Goal: Task Accomplishment & Management: Use online tool/utility

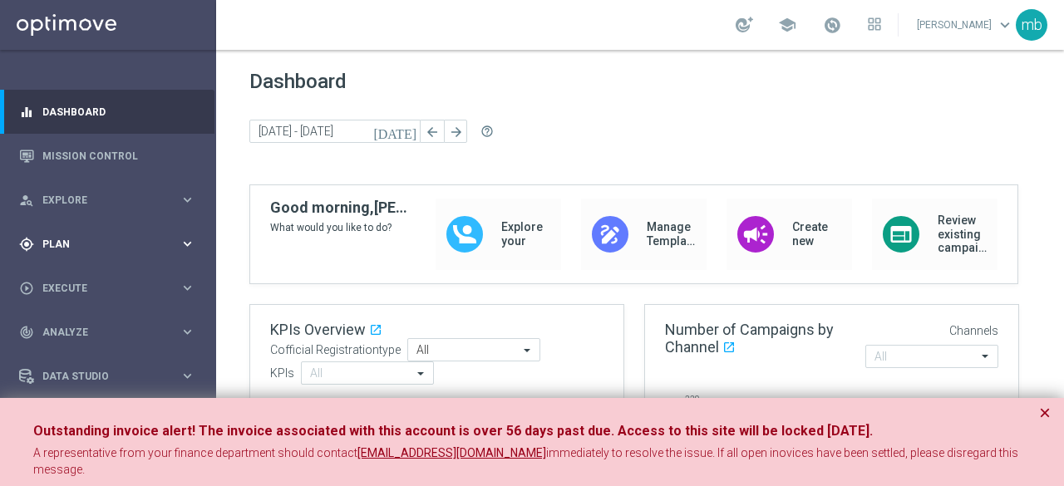
click at [183, 239] on icon "keyboard_arrow_right" at bounding box center [188, 244] width 16 height 16
click at [75, 327] on span "Templates" at bounding box center [103, 328] width 119 height 10
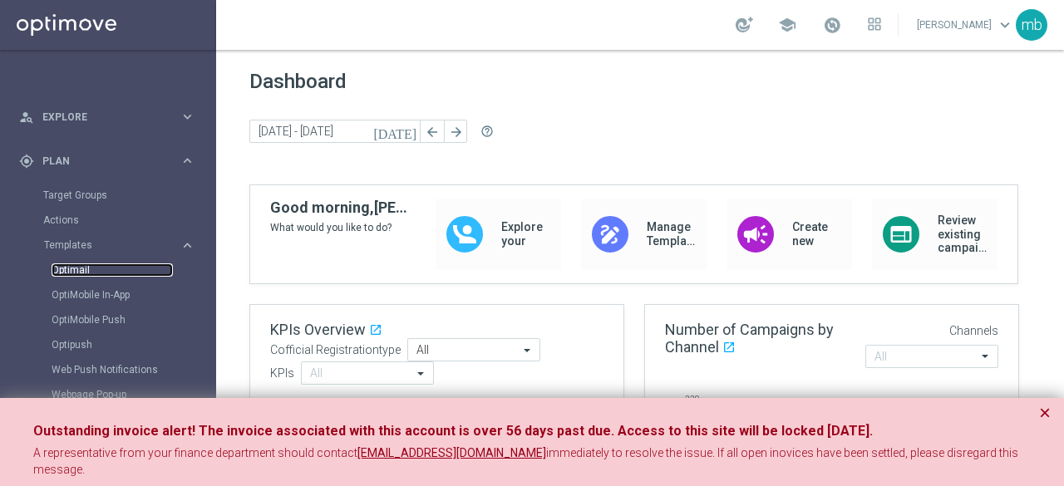
click at [72, 270] on link "Optimail" at bounding box center [112, 270] width 121 height 13
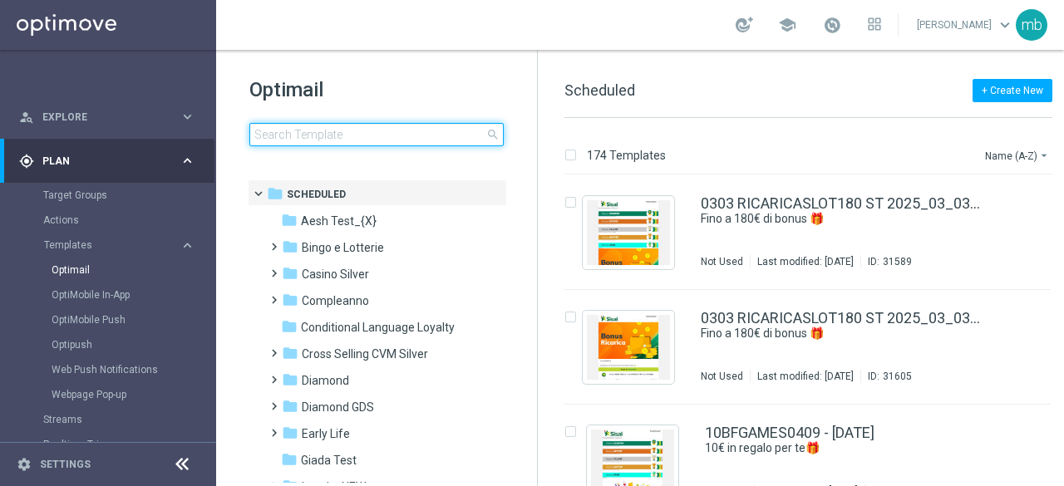
click at [343, 141] on input at bounding box center [376, 134] width 254 height 23
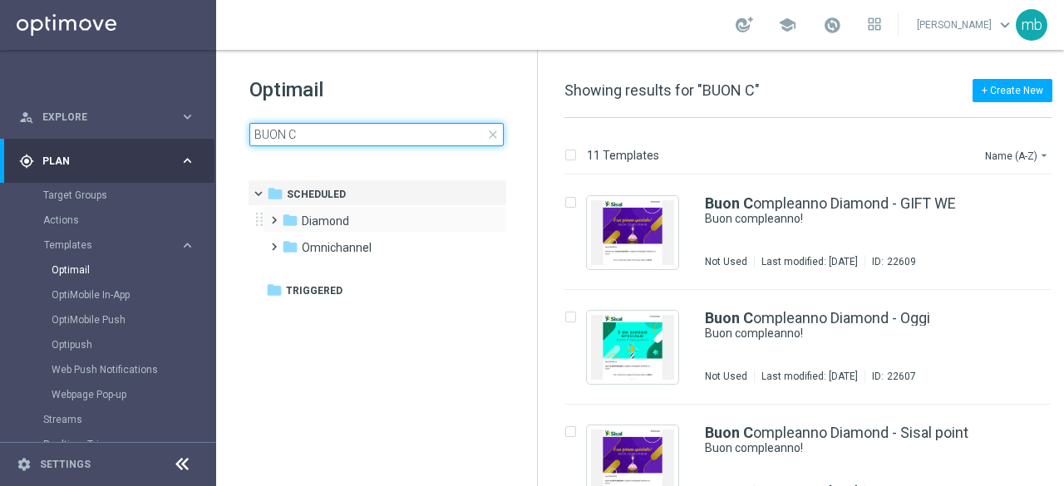
type input "BUON C"
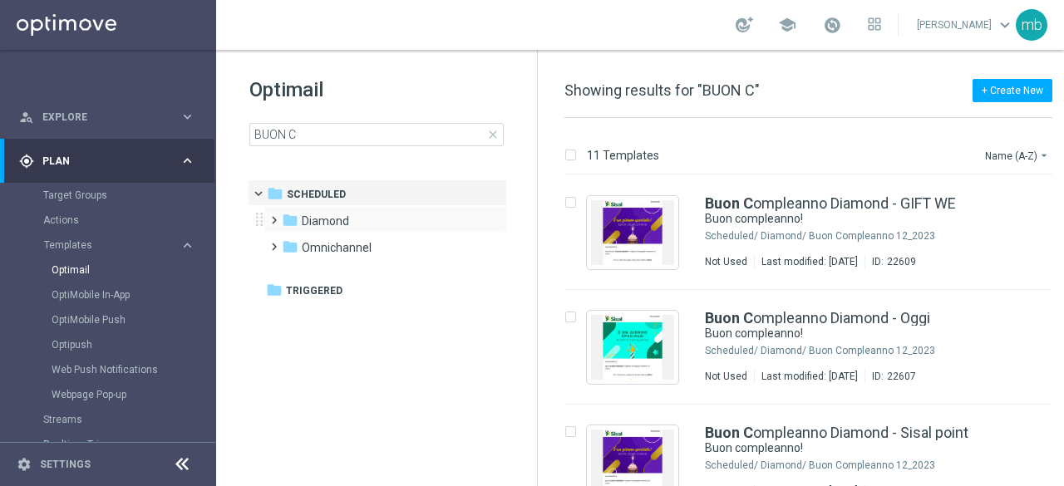
click at [269, 216] on span at bounding box center [270, 213] width 7 height 7
click at [412, 251] on span "Buon C ompleanno 12_2023" at bounding box center [392, 247] width 148 height 15
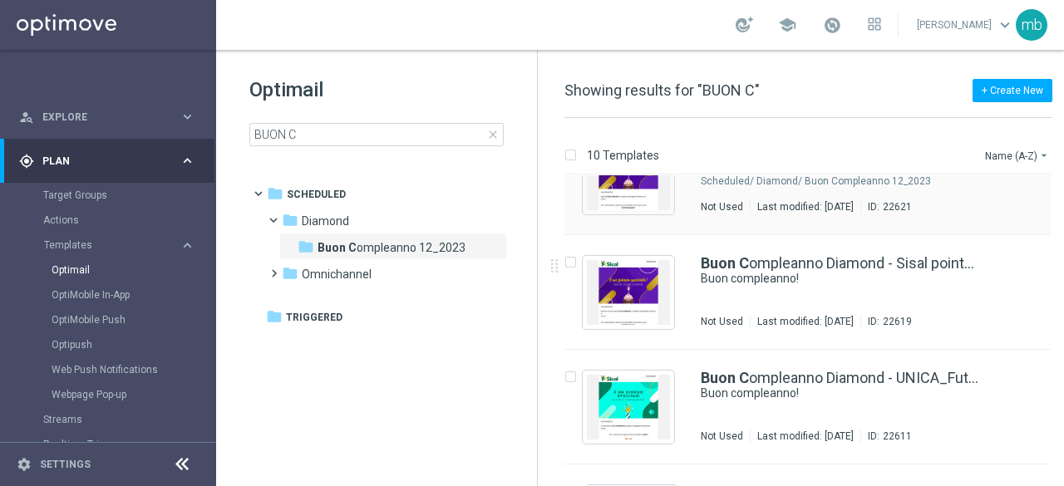
scroll to position [665, 0]
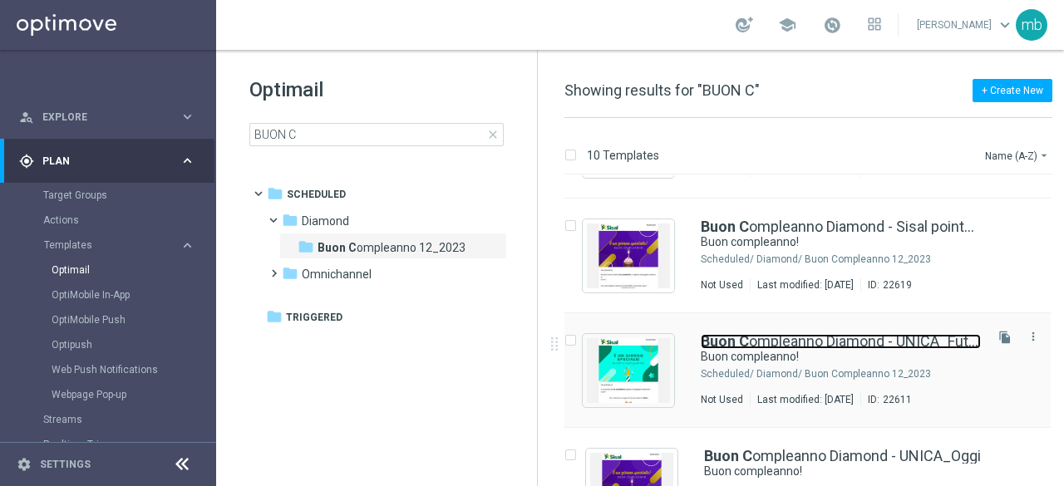
click at [830, 347] on link "Buon C ompleanno Diamond - UNICA_Futuro" at bounding box center [841, 341] width 280 height 15
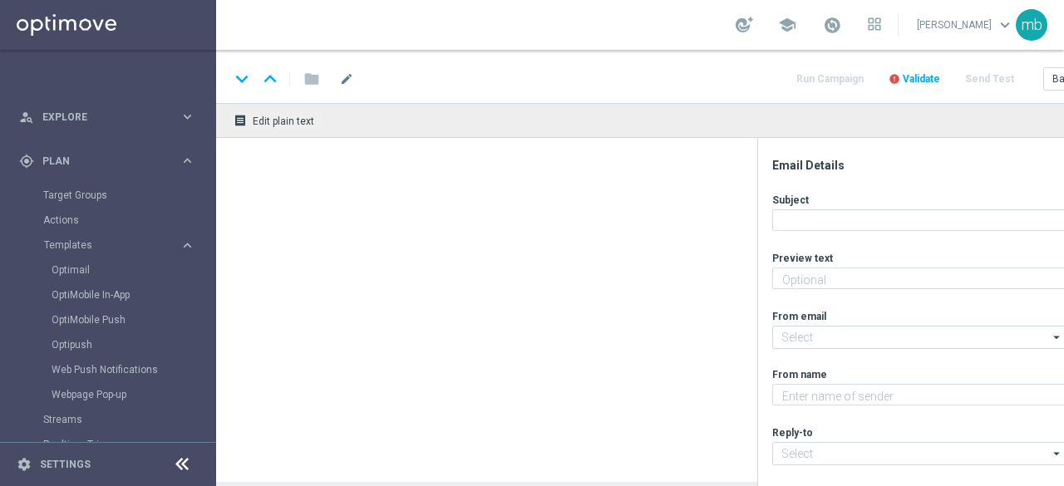
type textarea "Ti aspetta una sorpresa…"
type input "[EMAIL_ADDRESS][DOMAIN_NAME]"
type textarea "Sisal"
type input "[EMAIL_ADDRESS][DOMAIN_NAME]"
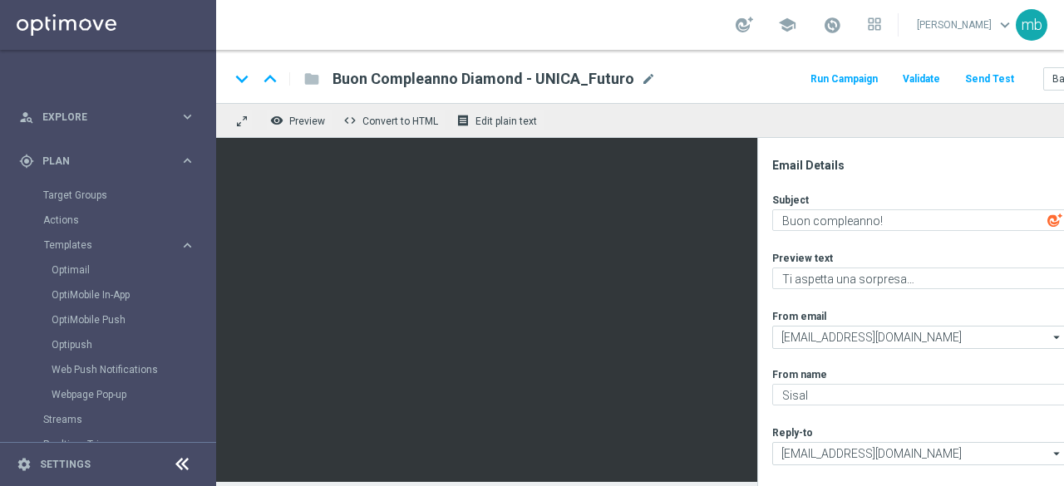
click at [840, 74] on button "Run Campaign" at bounding box center [844, 79] width 72 height 22
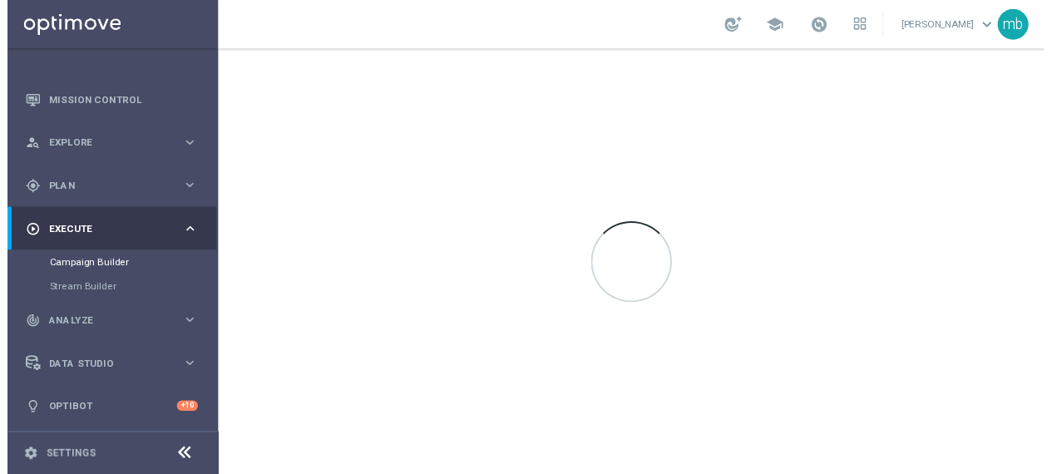
scroll to position [53, 0]
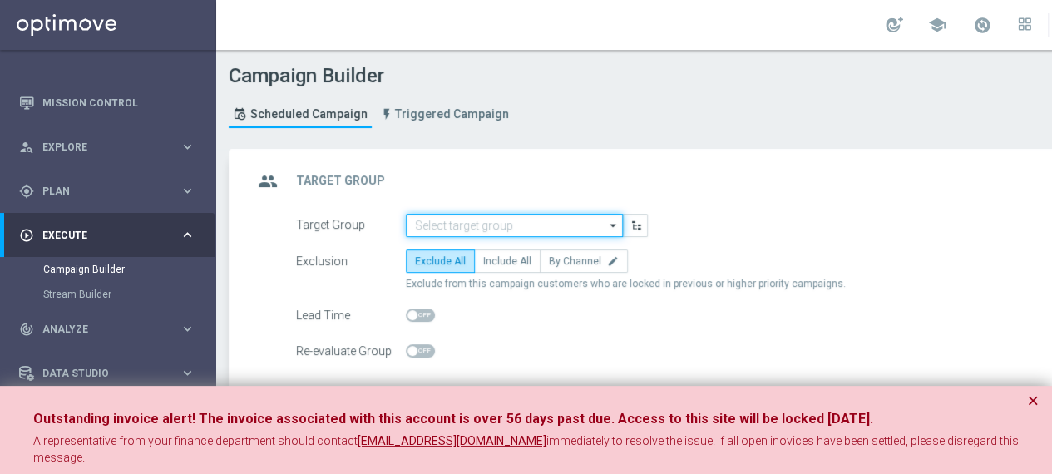
click at [533, 228] on input at bounding box center [514, 225] width 217 height 23
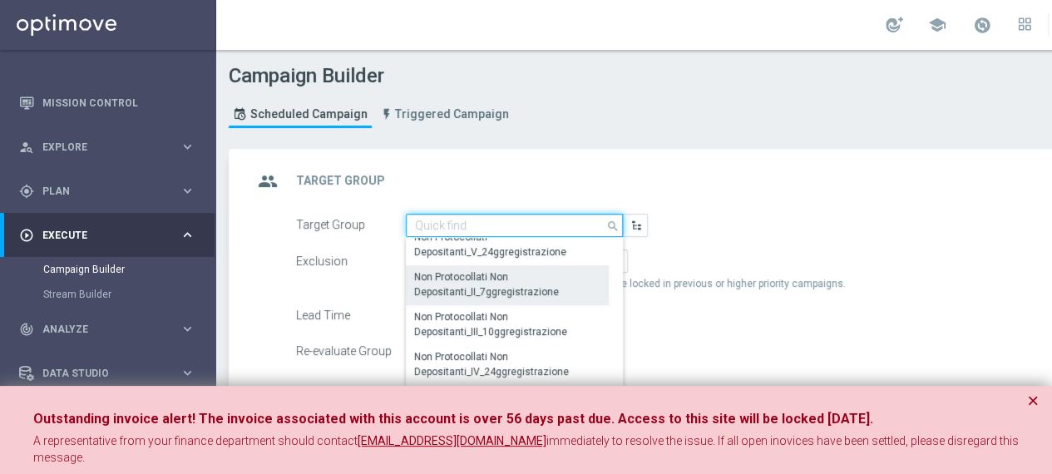
scroll to position [333, 0]
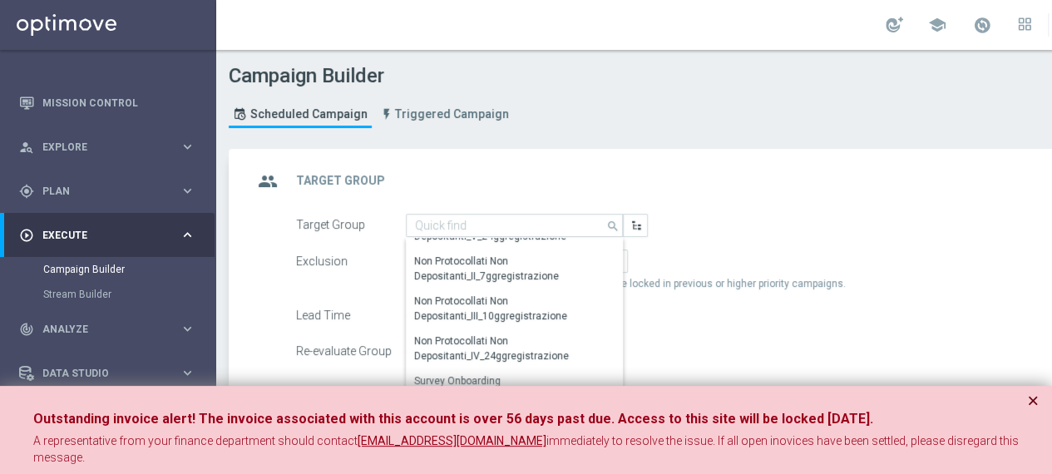
click at [1033, 398] on button "×" at bounding box center [1033, 401] width 12 height 20
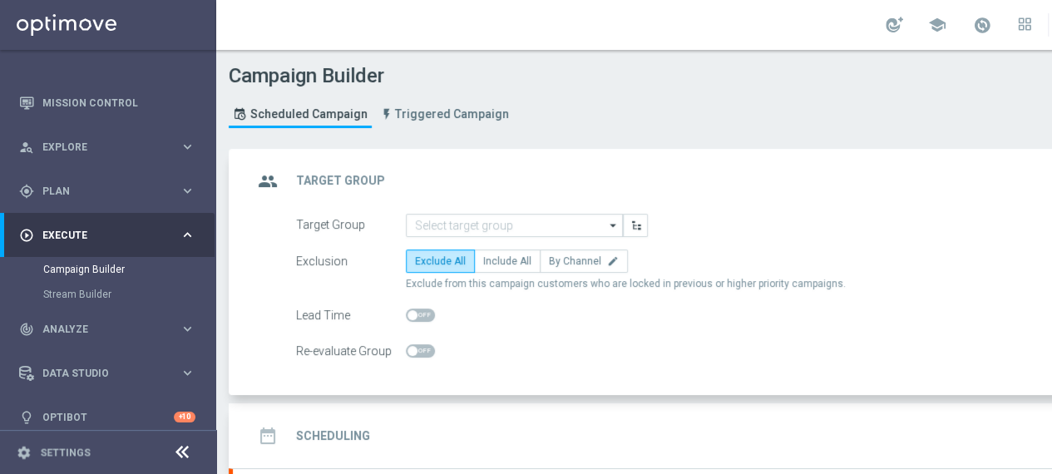
click at [611, 224] on icon "arrow_drop_down" at bounding box center [613, 226] width 17 height 22
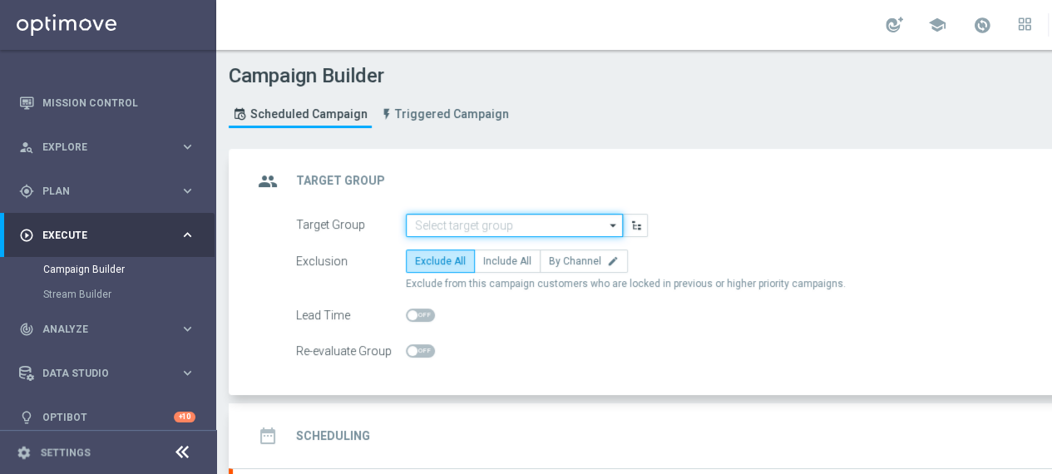
scroll to position [0, 0]
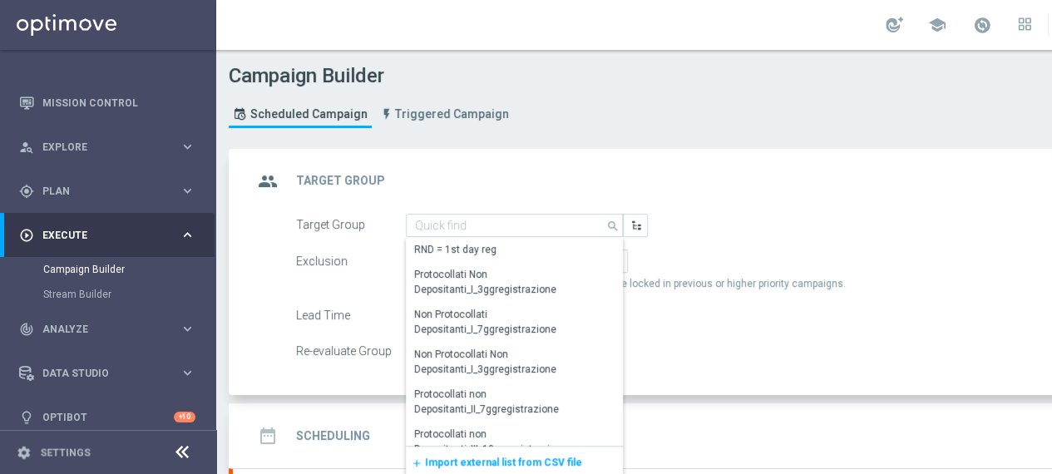
click at [539, 457] on span "Import external list from CSV file" at bounding box center [503, 462] width 157 height 12
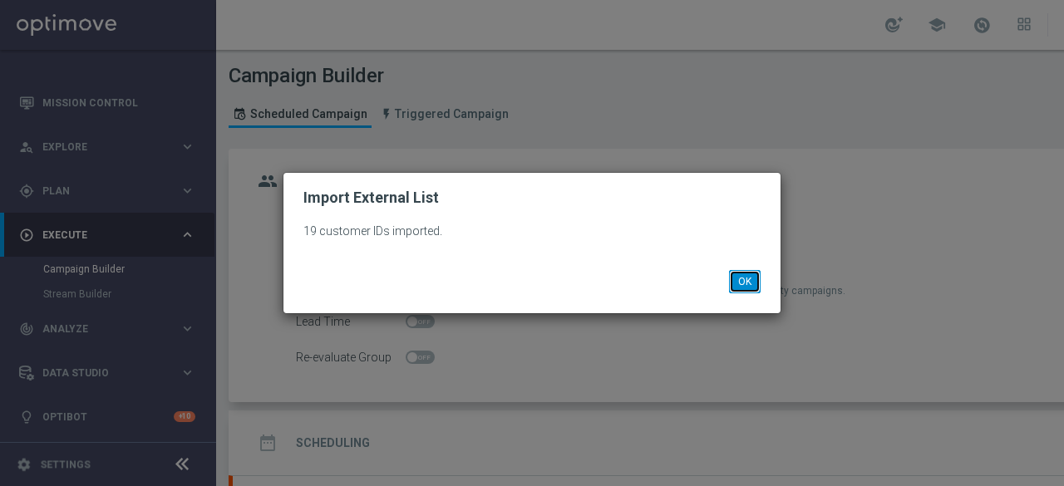
click at [739, 281] on button "OK" at bounding box center [745, 281] width 32 height 23
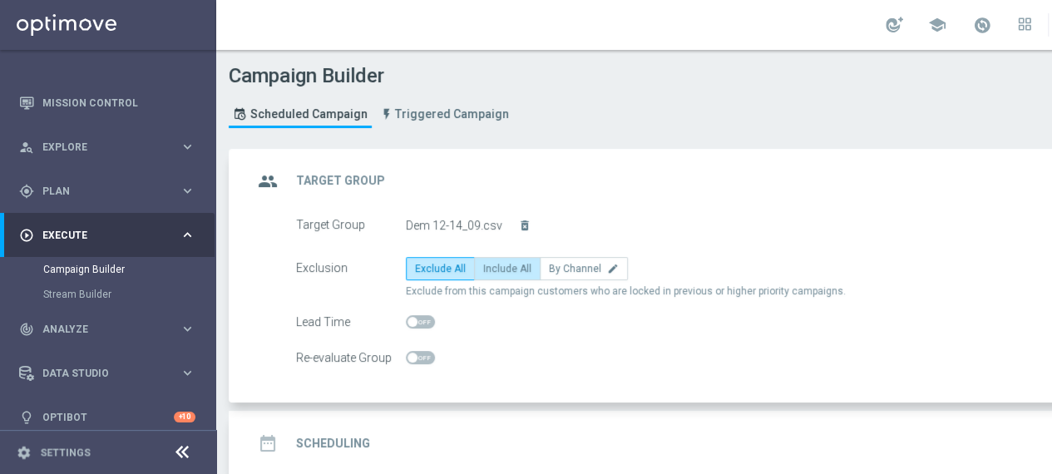
click at [516, 267] on span "Include All" at bounding box center [507, 269] width 48 height 12
click at [494, 267] on input "Include All" at bounding box center [488, 271] width 11 height 11
radio input "true"
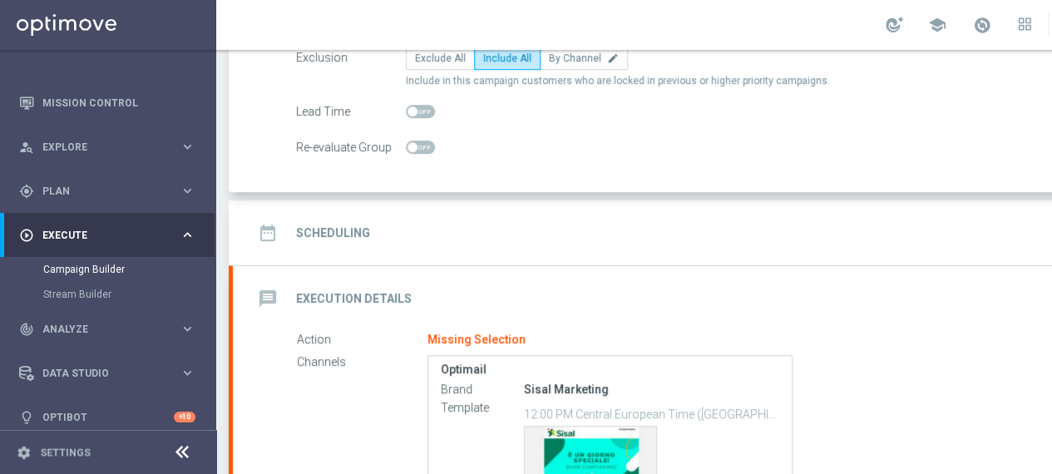
scroll to position [249, 0]
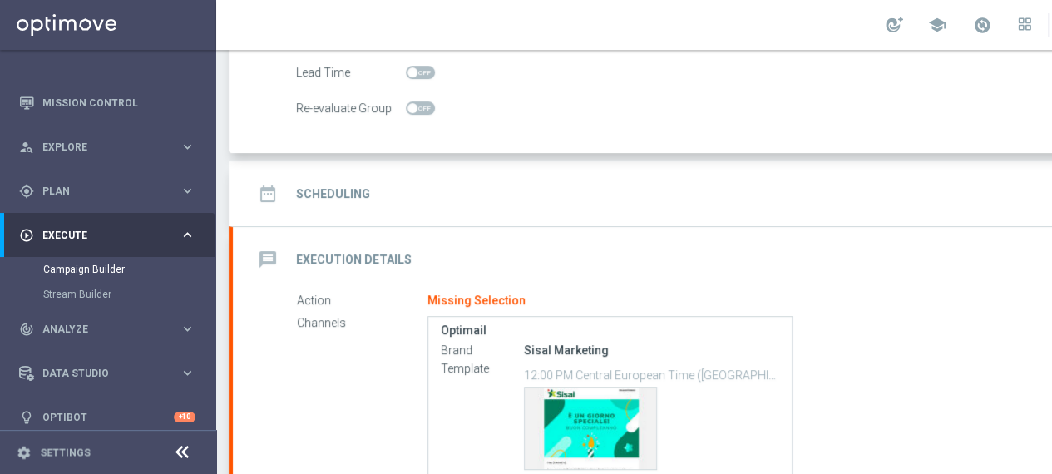
click at [344, 192] on h2 "Scheduling" at bounding box center [333, 194] width 74 height 16
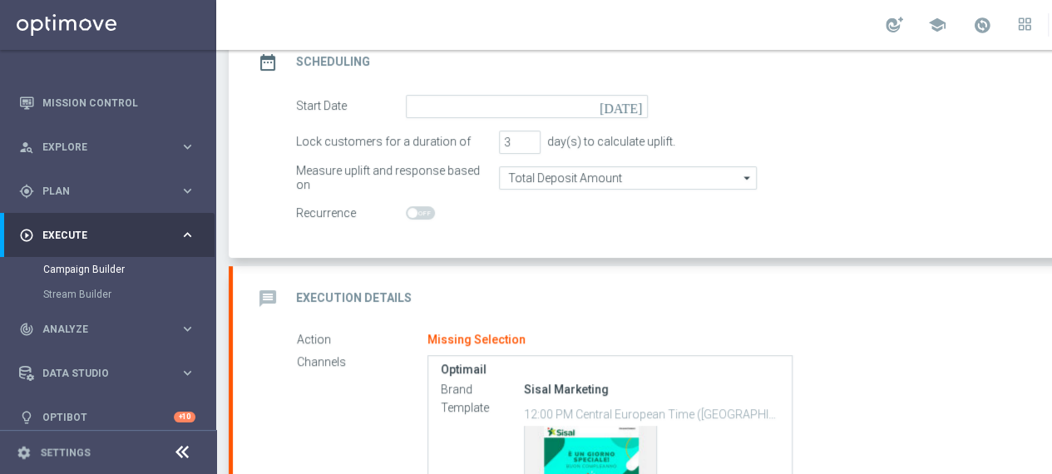
scroll to position [249, 0]
click at [634, 106] on icon "[DATE]" at bounding box center [623, 105] width 49 height 18
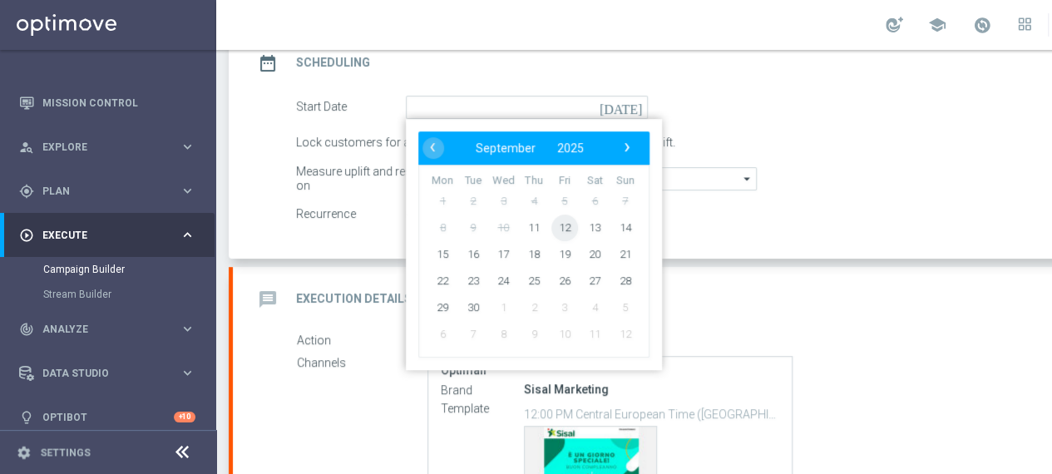
click at [569, 230] on span "12" at bounding box center [564, 227] width 27 height 27
type input "[DATE]"
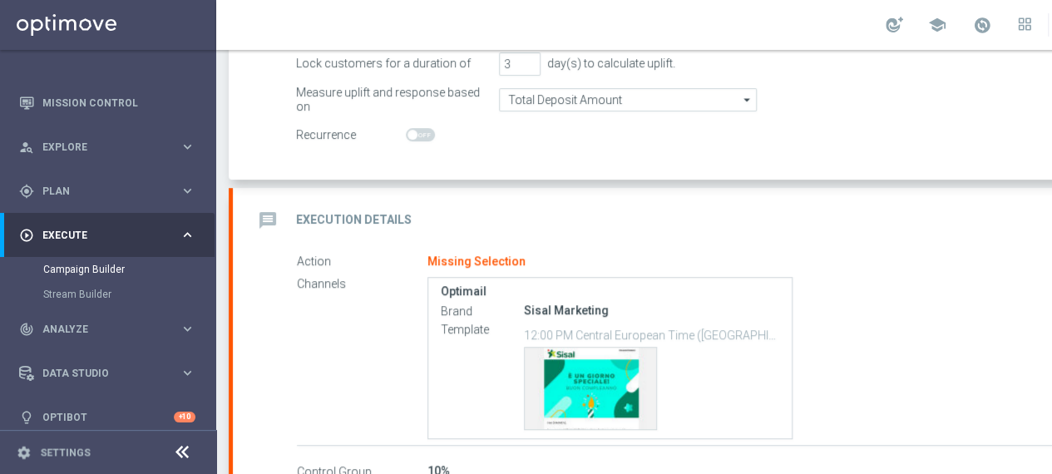
scroll to position [425, 0]
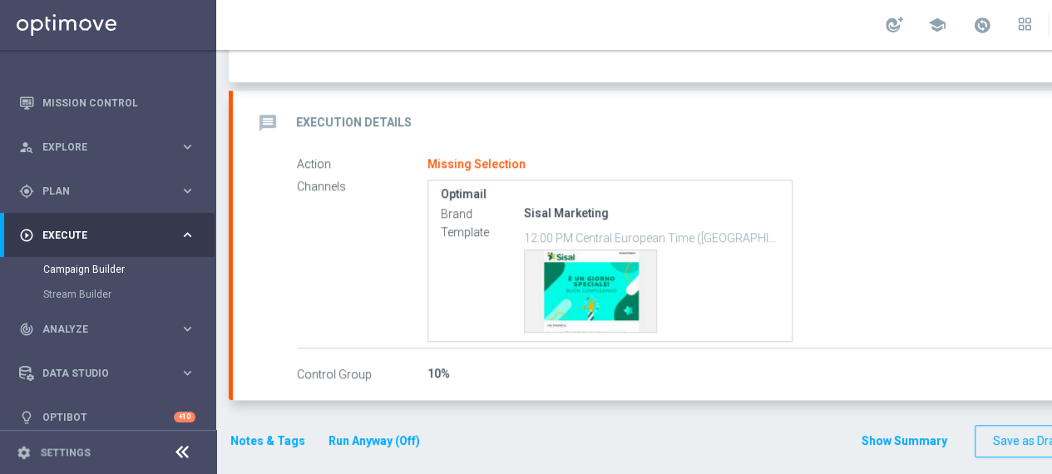
click at [333, 377] on label "Control Group" at bounding box center [362, 374] width 131 height 15
click at [268, 116] on icon "message" at bounding box center [268, 123] width 30 height 30
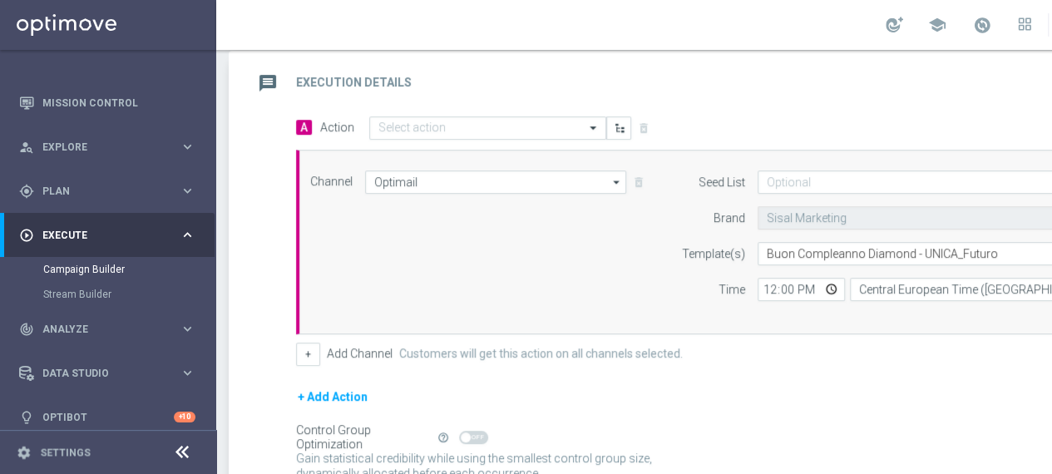
scroll to position [326, 0]
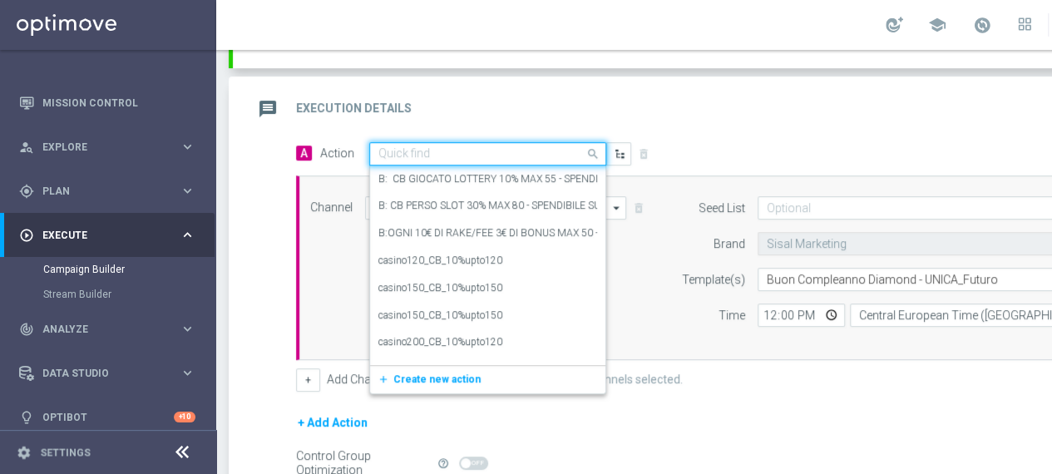
click at [572, 154] on div at bounding box center [487, 154] width 235 height 14
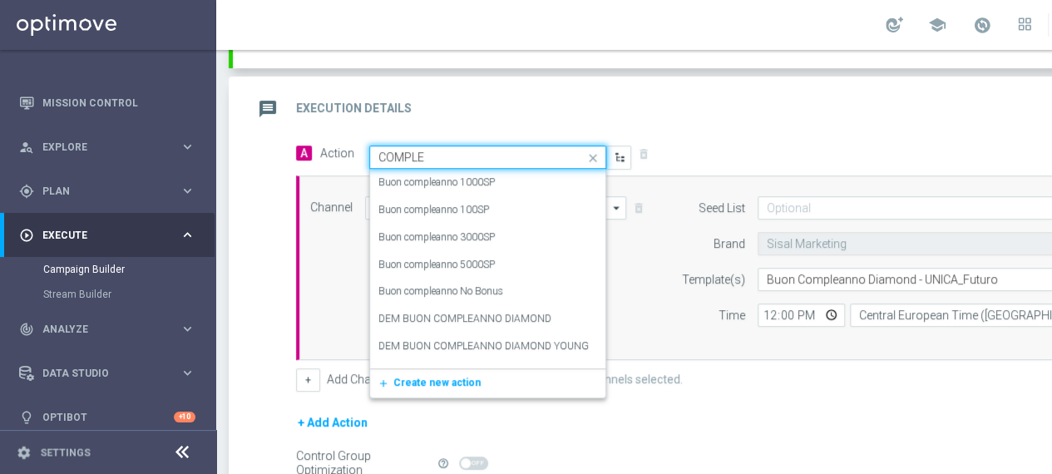
type input "COMPLEA"
click at [530, 322] on label "DEM BUON COMPLEANNO DIAMOND" at bounding box center [464, 319] width 173 height 14
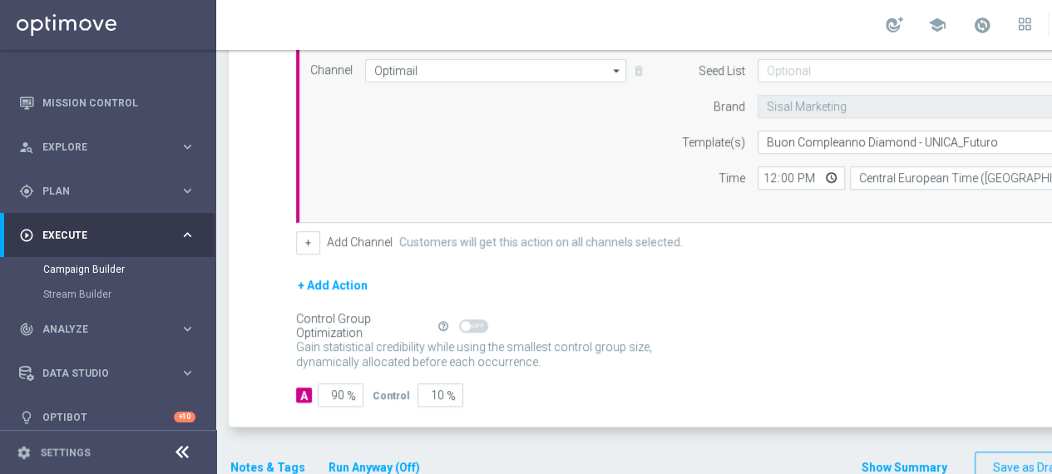
scroll to position [488, 0]
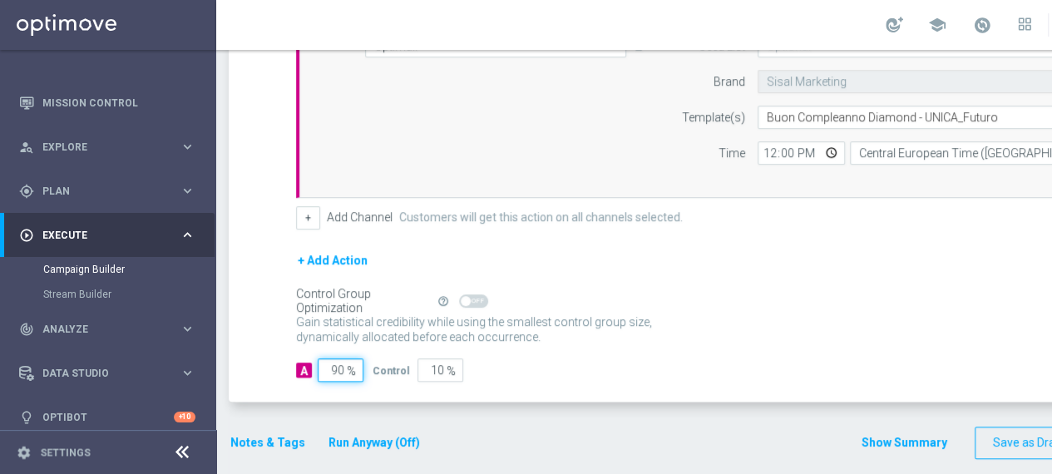
drag, startPoint x: 345, startPoint y: 364, endPoint x: 313, endPoint y: 366, distance: 32.5
click at [313, 366] on div "A 90 %" at bounding box center [327, 369] width 63 height 23
type input "1"
type input "99"
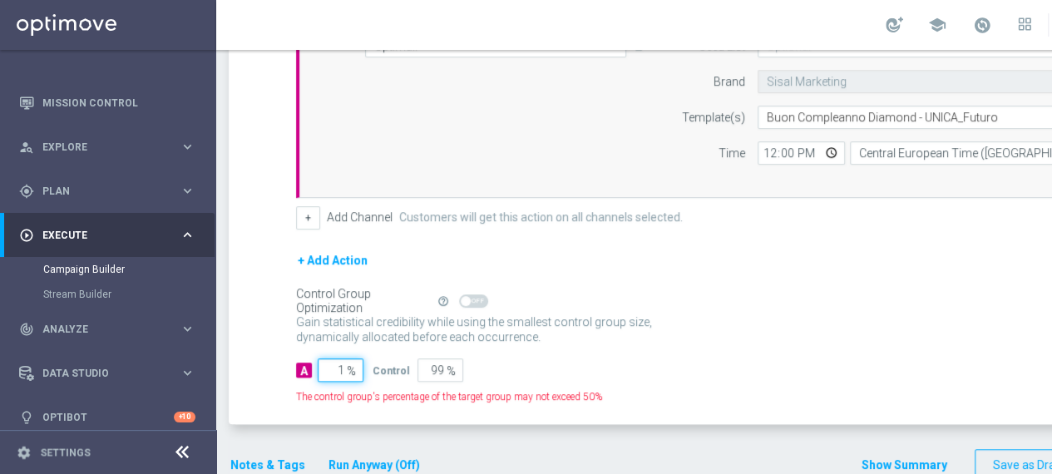
type input "10"
type input "90"
type input "100"
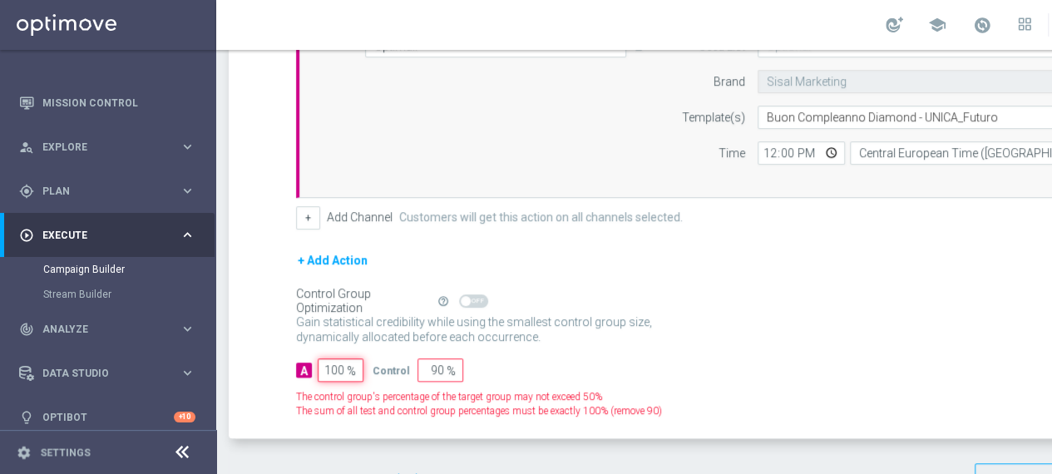
type input "0"
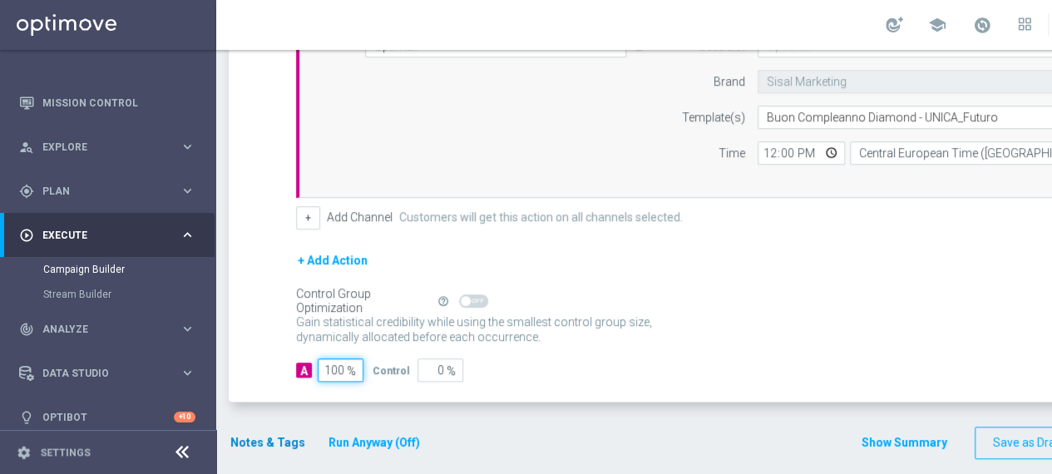
type input "100"
click at [256, 434] on button "Notes & Tags" at bounding box center [268, 442] width 78 height 21
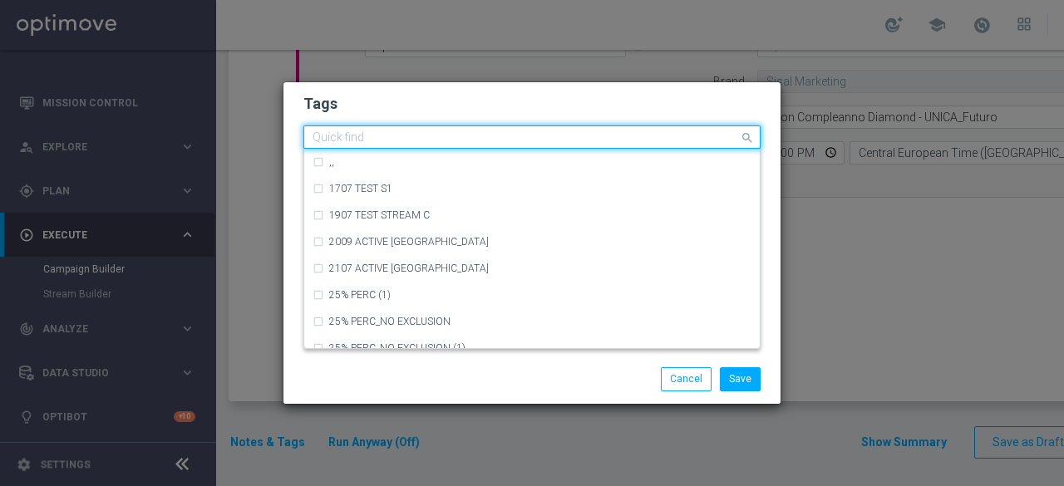
click at [360, 141] on input "text" at bounding box center [526, 138] width 427 height 14
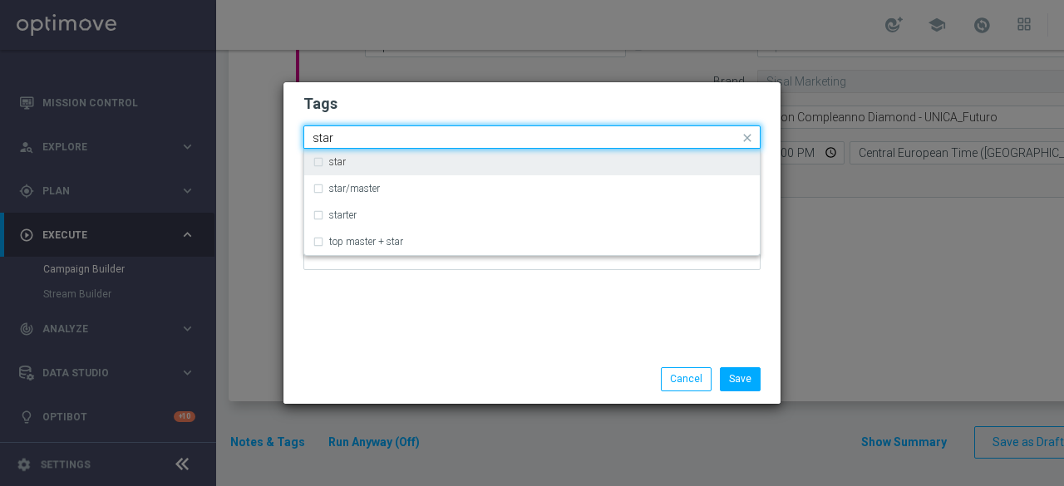
click at [318, 162] on div "star" at bounding box center [532, 162] width 439 height 27
type input "star"
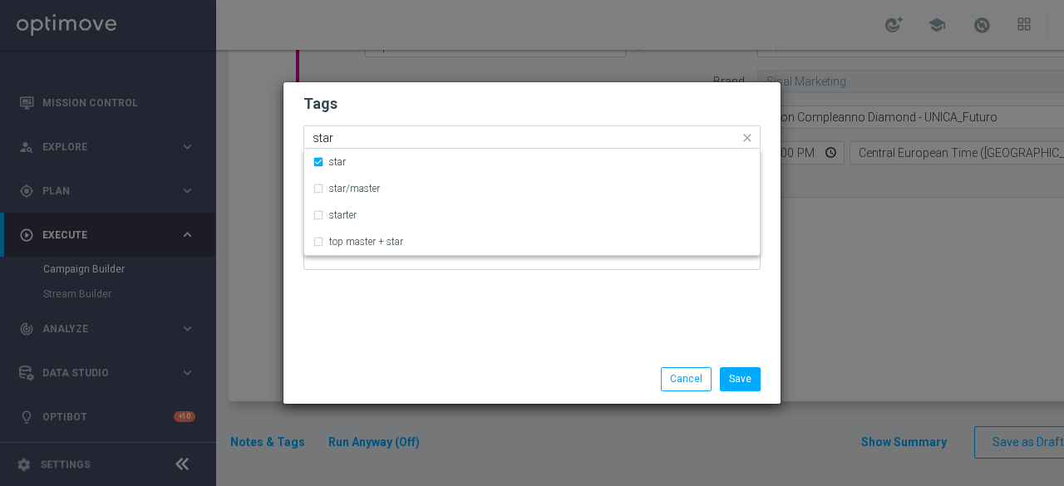
click at [372, 141] on input "star" at bounding box center [526, 138] width 427 height 14
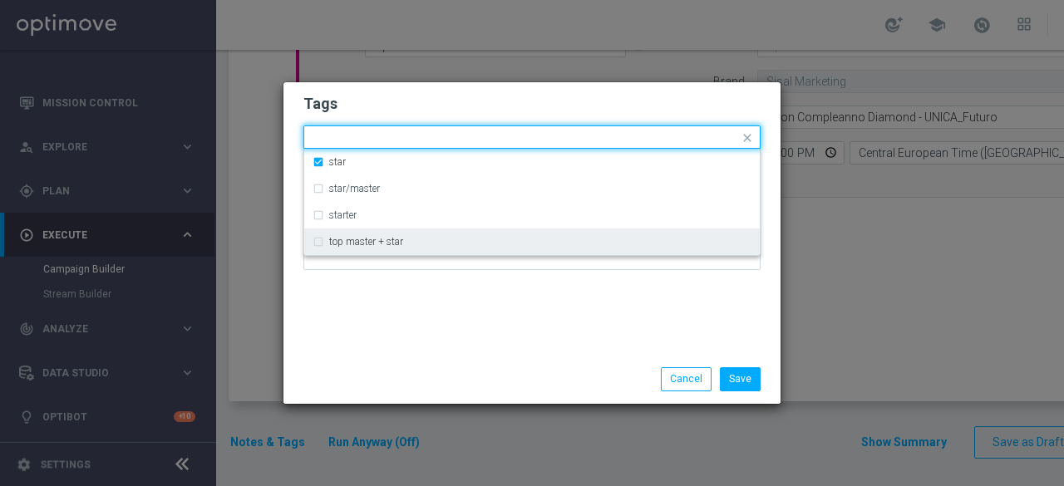
click at [394, 297] on div "Tags Quick find × star star star/master starter top master + star Notes" at bounding box center [532, 218] width 497 height 273
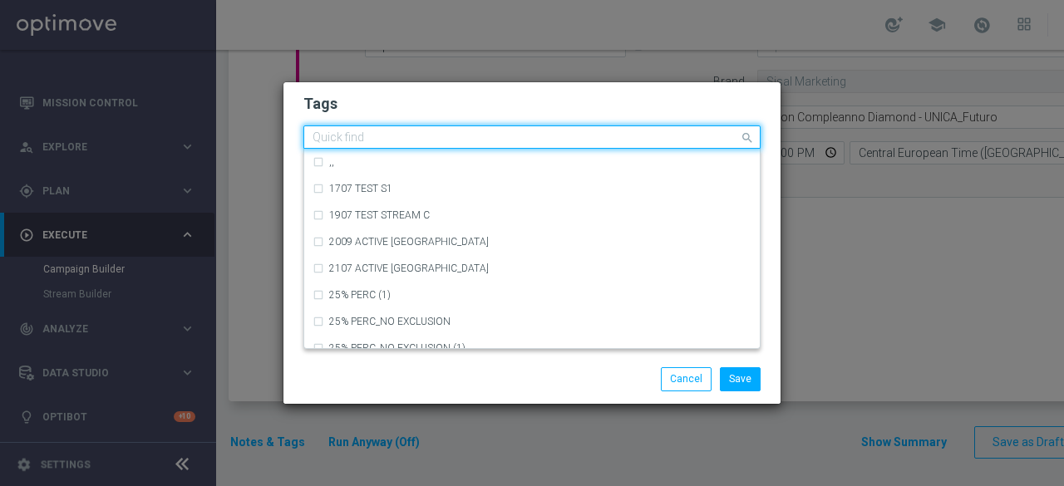
click at [404, 139] on input "text" at bounding box center [526, 138] width 427 height 14
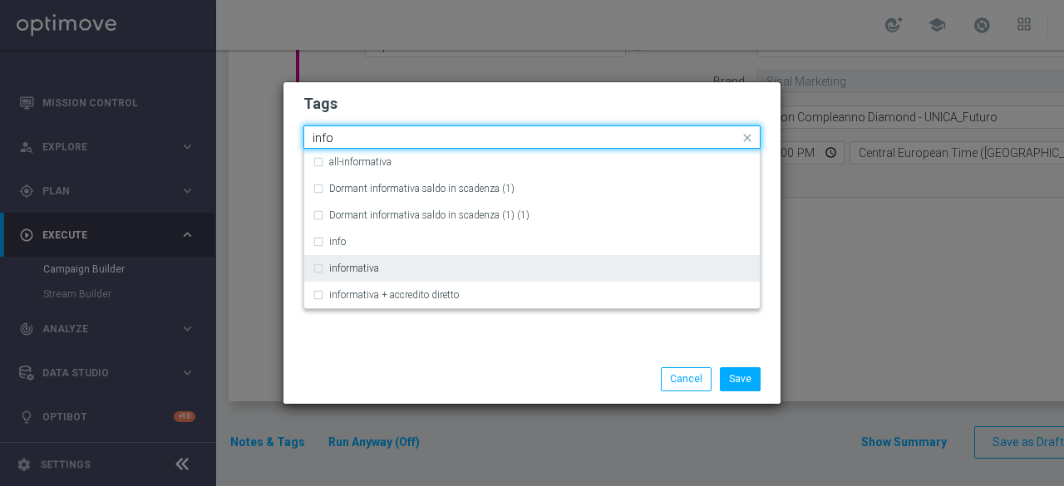
click at [386, 269] on div "informativa" at bounding box center [540, 269] width 422 height 10
type input "info"
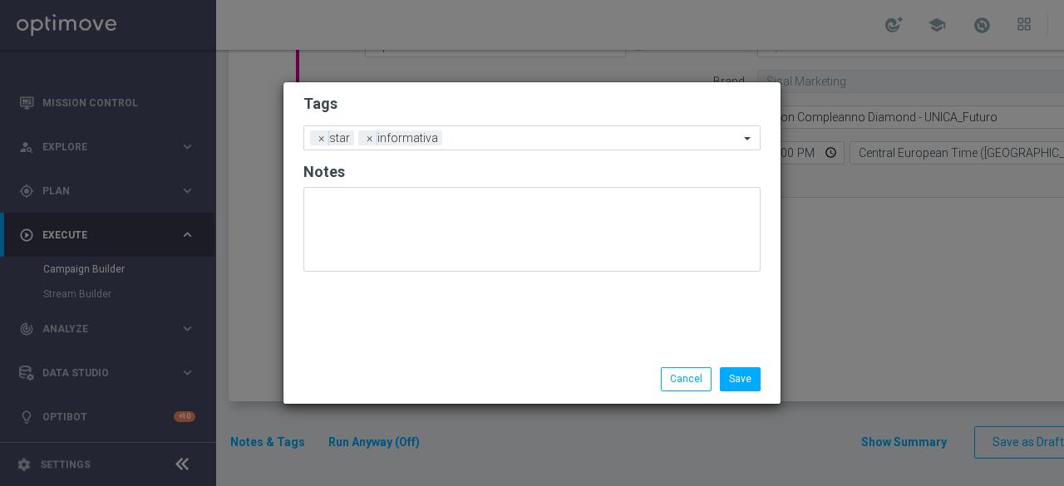
click at [406, 338] on div "Tags Add a new tag × star × informativa Notes" at bounding box center [532, 218] width 497 height 273
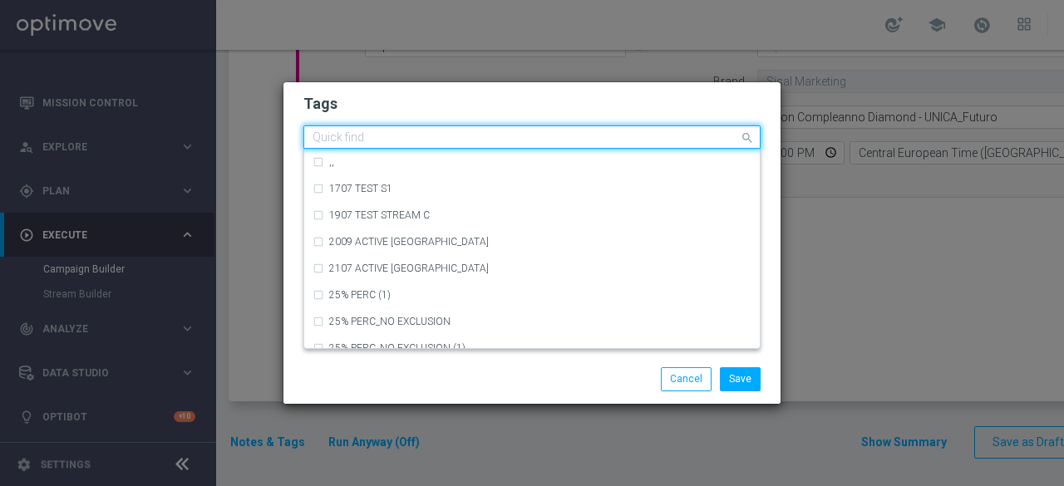
click at [493, 133] on input "text" at bounding box center [526, 138] width 427 height 14
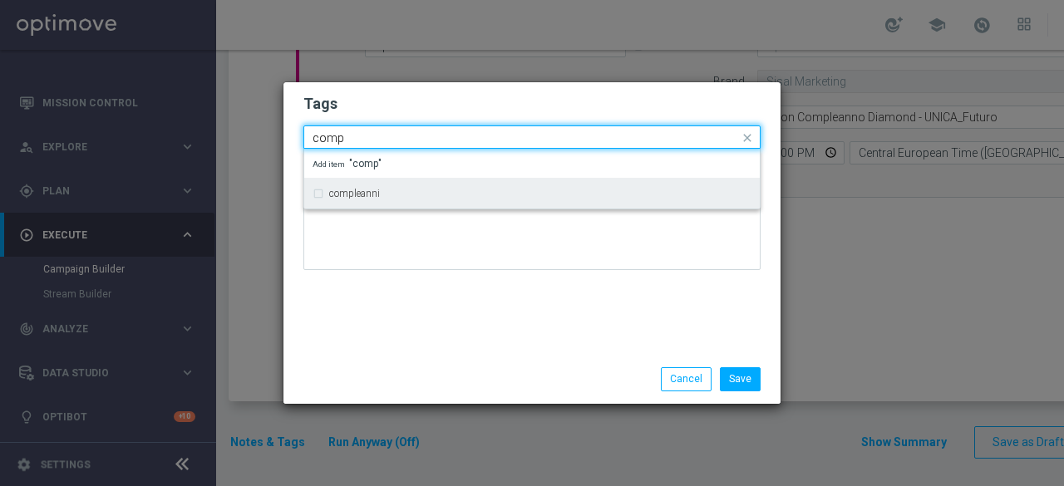
click at [466, 192] on div "compleanni" at bounding box center [540, 194] width 422 height 10
type input "comp"
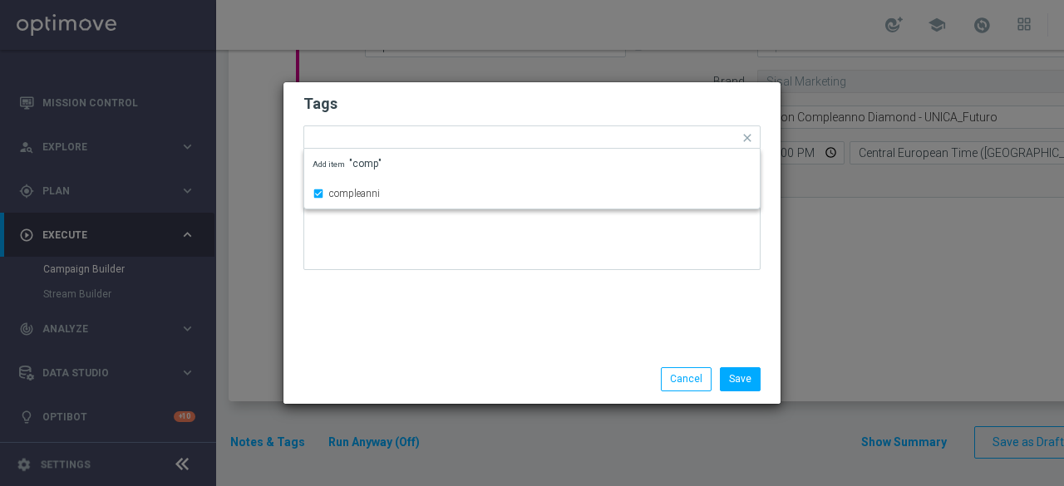
click at [443, 279] on div at bounding box center [531, 233] width 457 height 97
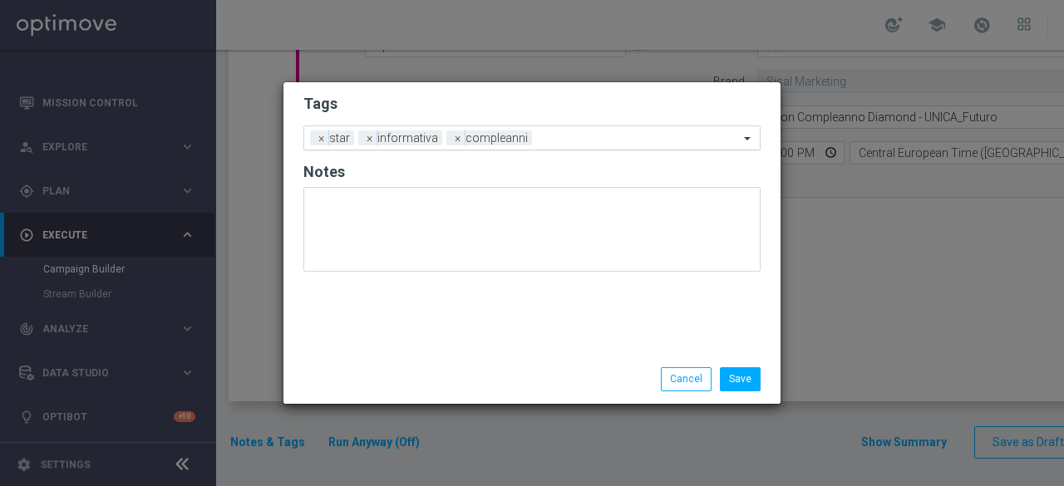
click at [539, 134] on input "text" at bounding box center [639, 139] width 200 height 14
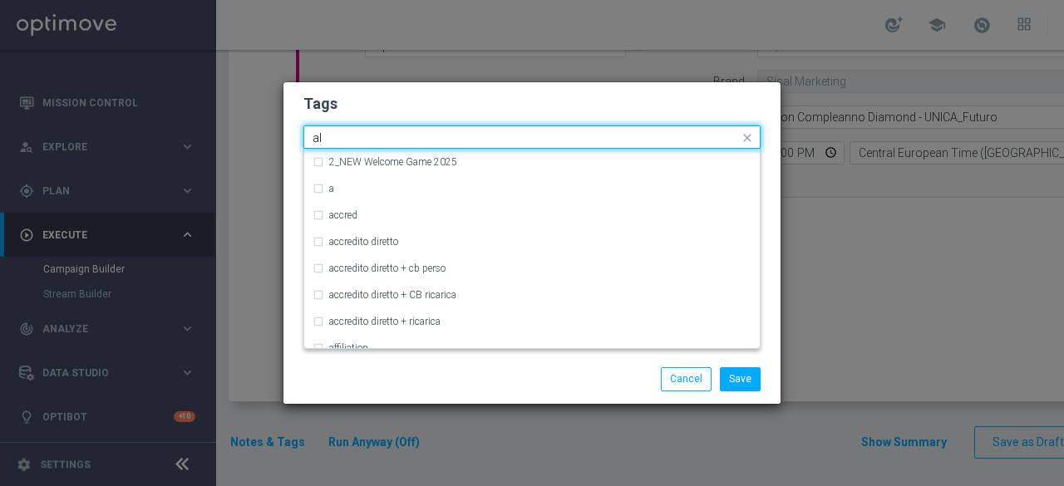
type input "all"
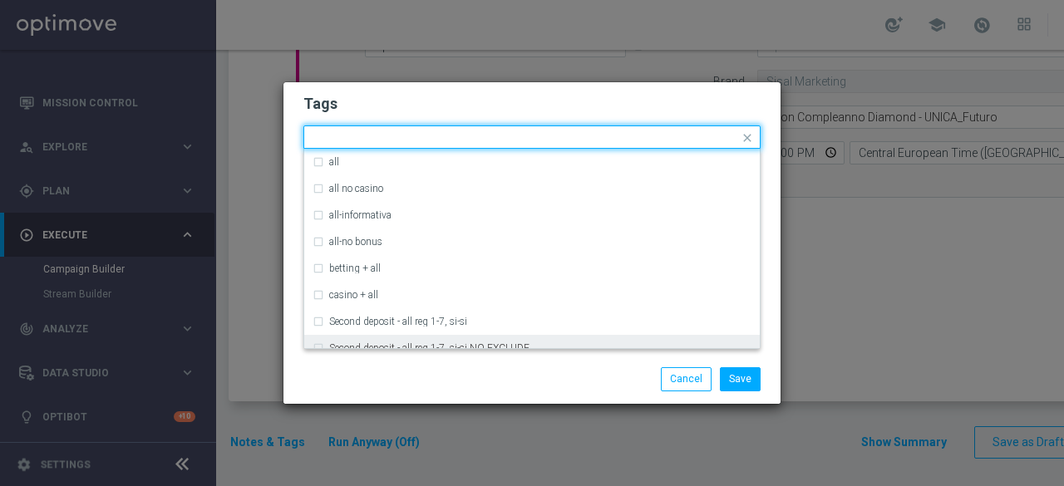
click at [457, 376] on div "Save Cancel" at bounding box center [612, 378] width 322 height 23
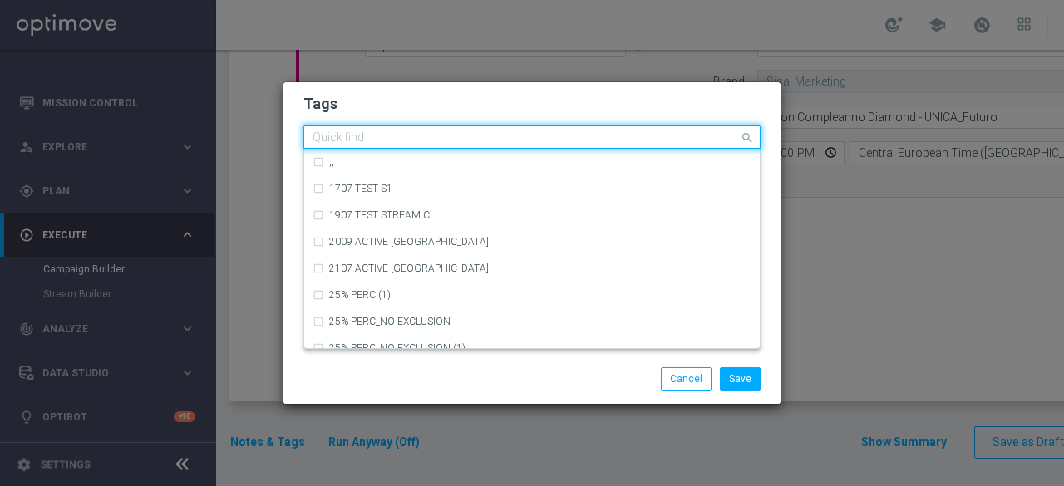
click at [624, 140] on input "text" at bounding box center [526, 138] width 427 height 14
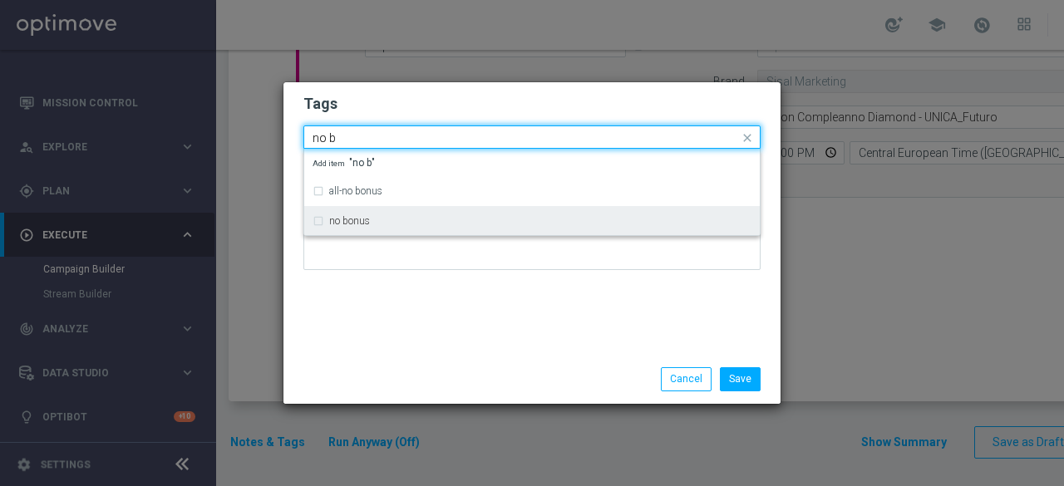
click at [363, 226] on div "no bonus" at bounding box center [532, 221] width 439 height 27
type input "no b"
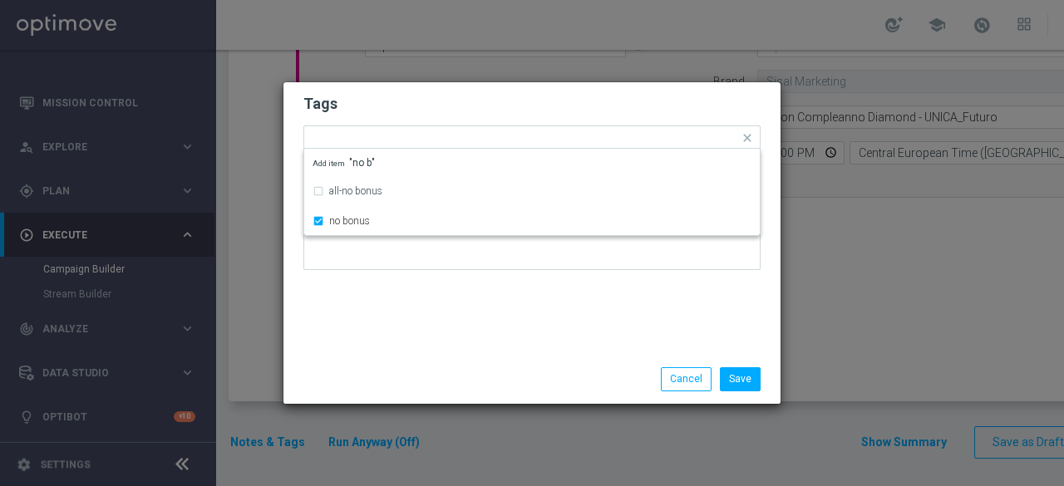
click at [378, 308] on div "Tags Quick find × star × informativa × compleanni × no bonus all-no bonus no bo…" at bounding box center [532, 218] width 497 height 273
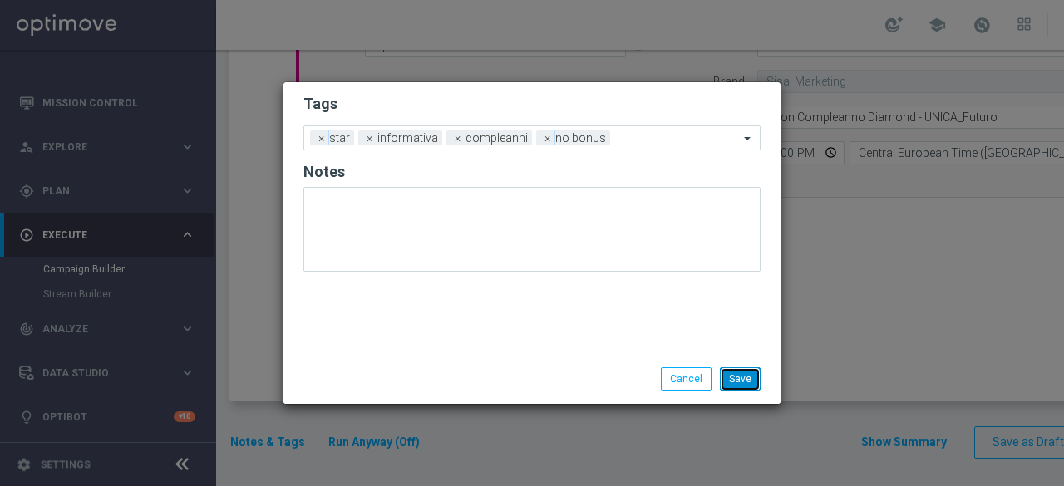
click at [743, 383] on button "Save" at bounding box center [740, 378] width 41 height 23
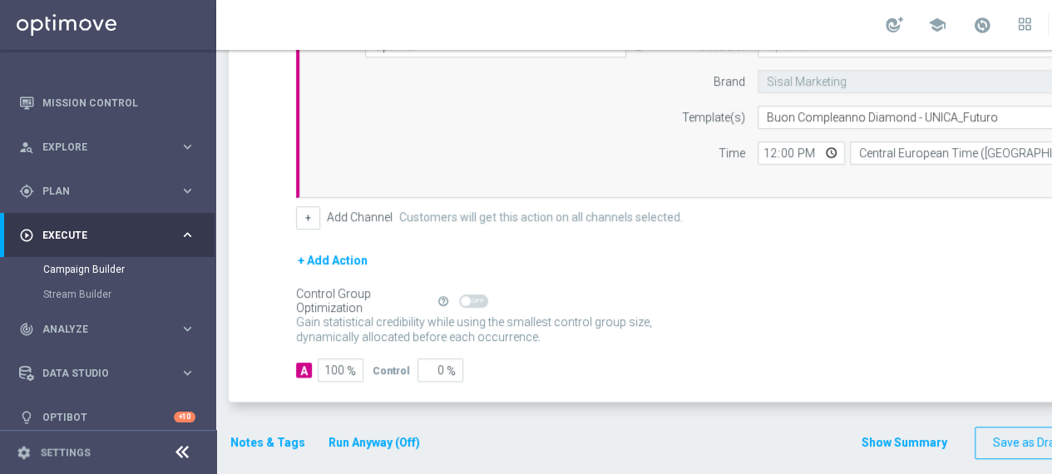
scroll to position [0, 175]
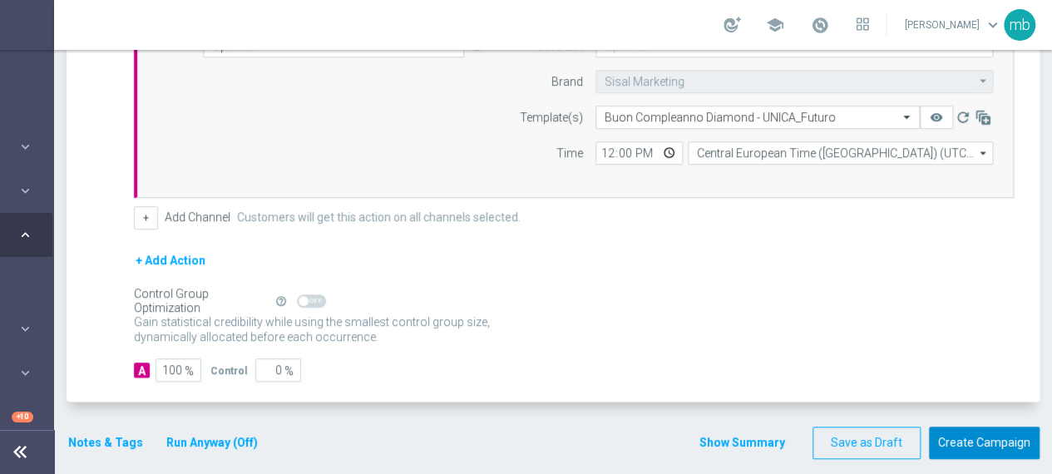
click at [964, 433] on button "Create Campaign" at bounding box center [984, 443] width 111 height 32
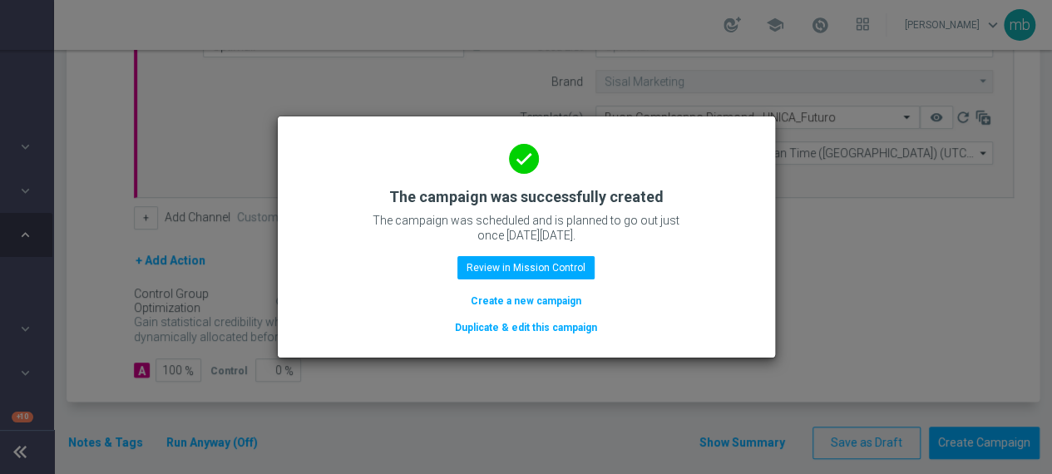
scroll to position [0, 162]
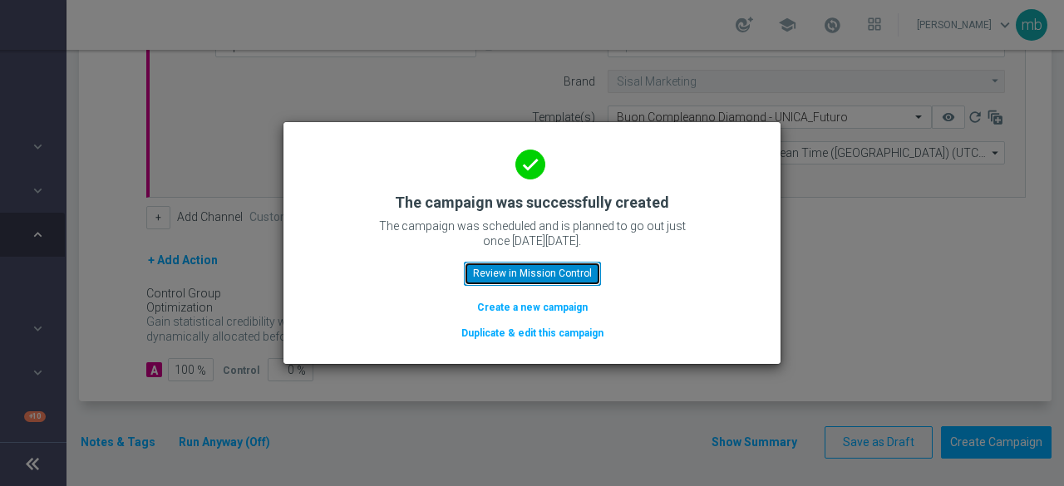
click at [543, 278] on button "Review in Mission Control" at bounding box center [532, 273] width 137 height 23
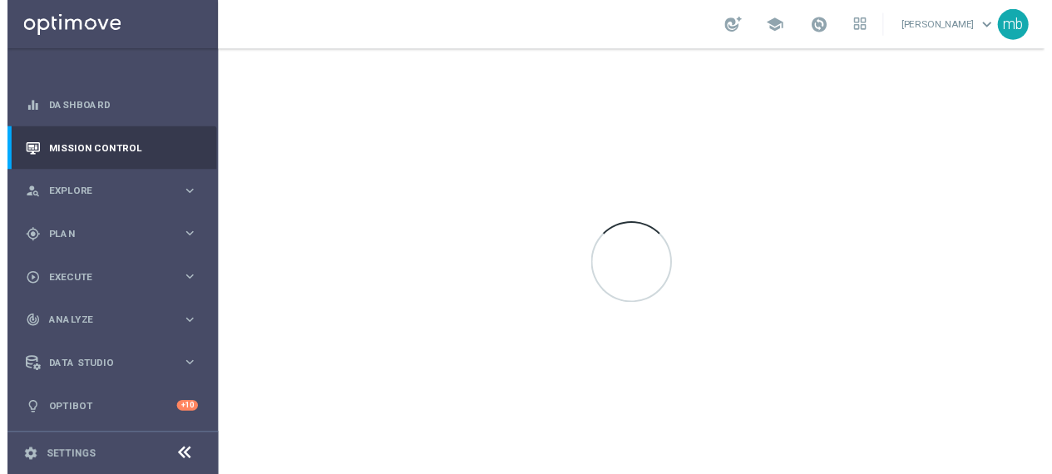
scroll to position [3, 0]
